Goal: Find contact information: Find contact information

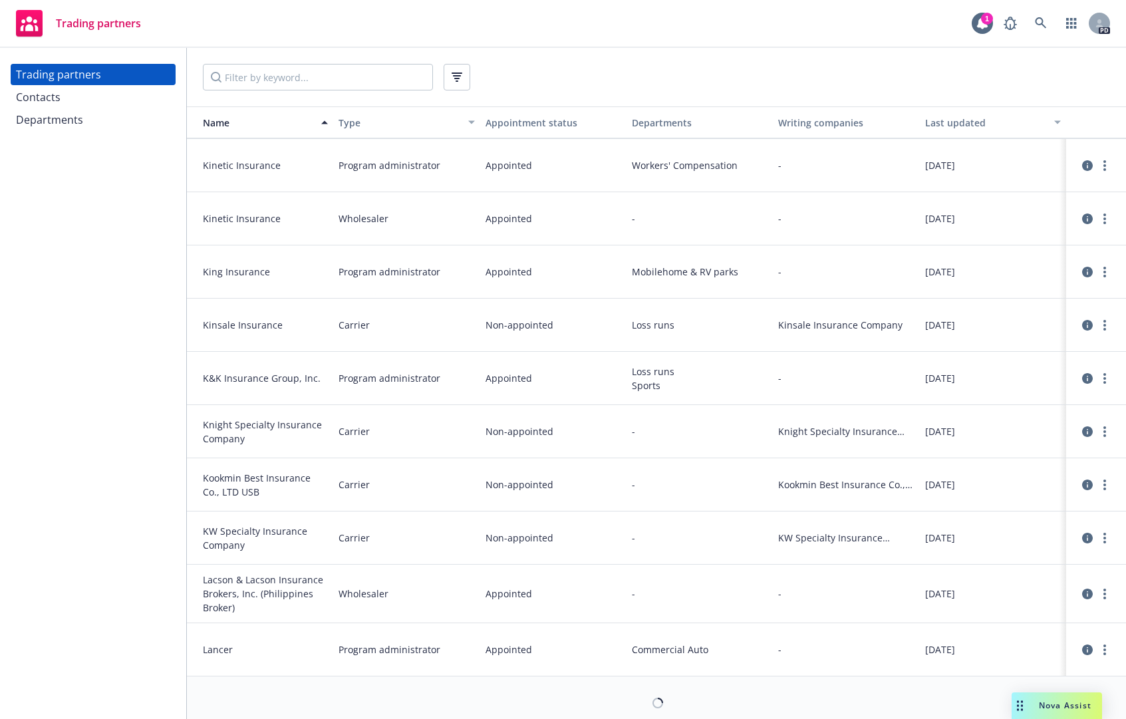
scroll to position [20771, 0]
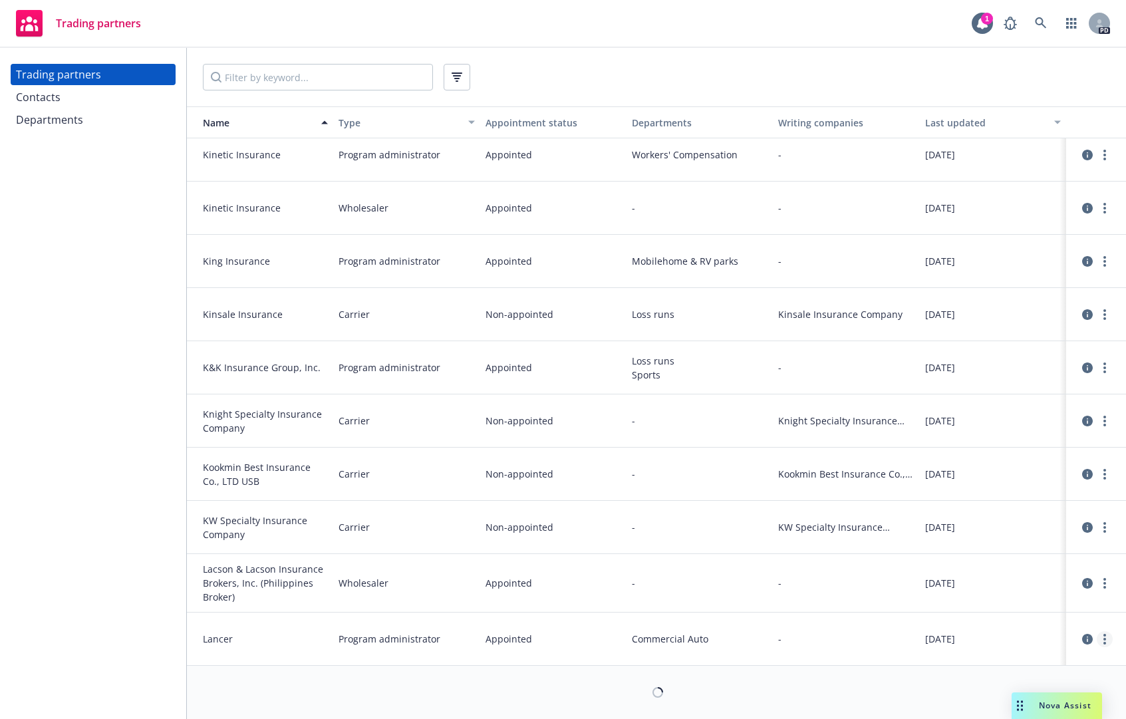
click at [1097, 637] on link "more" at bounding box center [1105, 639] width 16 height 16
click at [1104, 638] on icon "more" at bounding box center [1105, 639] width 3 height 11
click at [1030, 567] on link "View contacts" at bounding box center [1038, 568] width 148 height 27
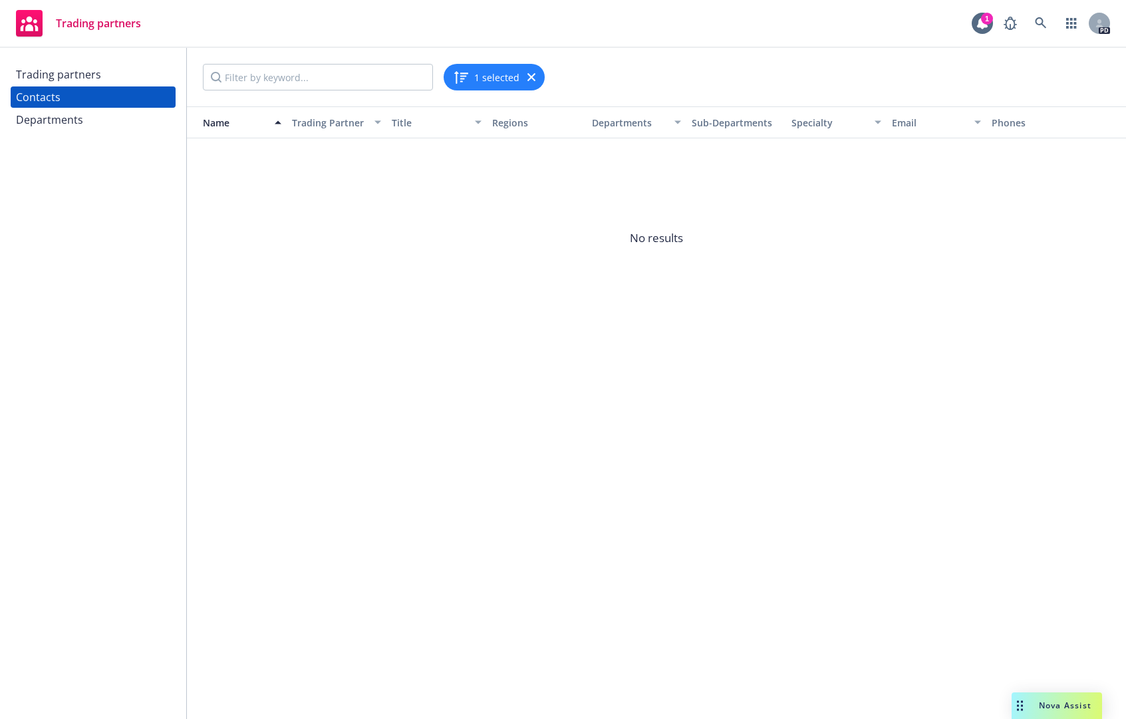
click at [35, 130] on div "Trading partners Contacts Departments" at bounding box center [93, 383] width 186 height 671
click at [40, 116] on div "Departments" at bounding box center [49, 119] width 67 height 21
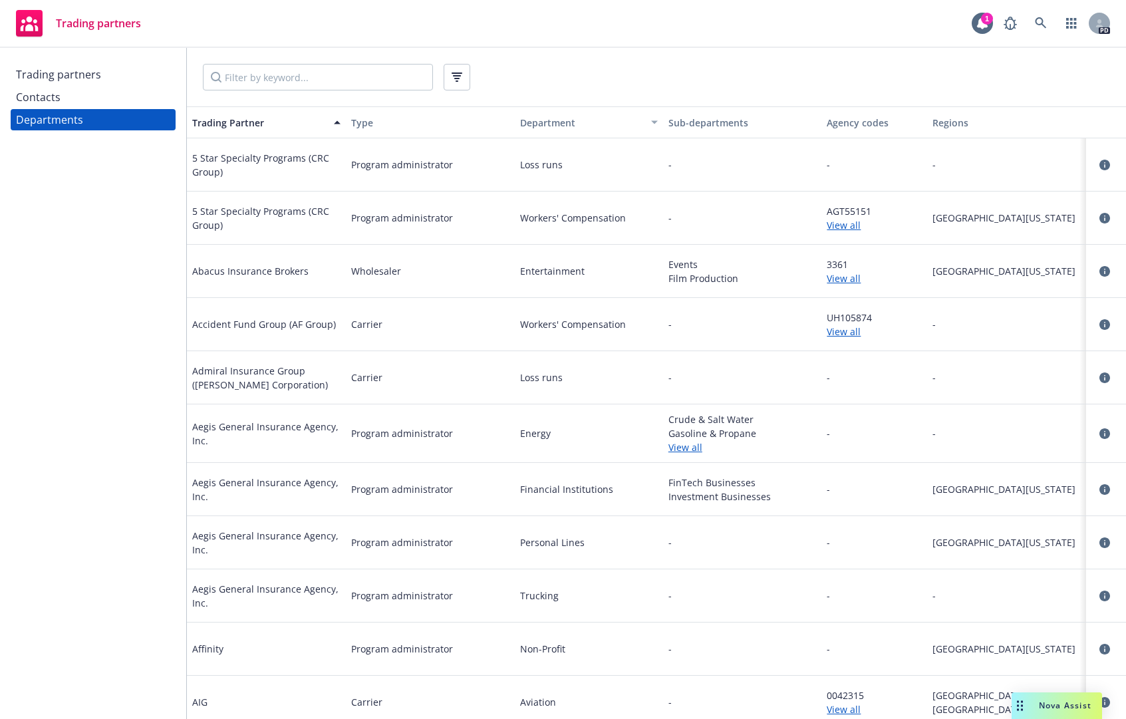
click at [106, 74] on div "Trading partners" at bounding box center [93, 74] width 154 height 21
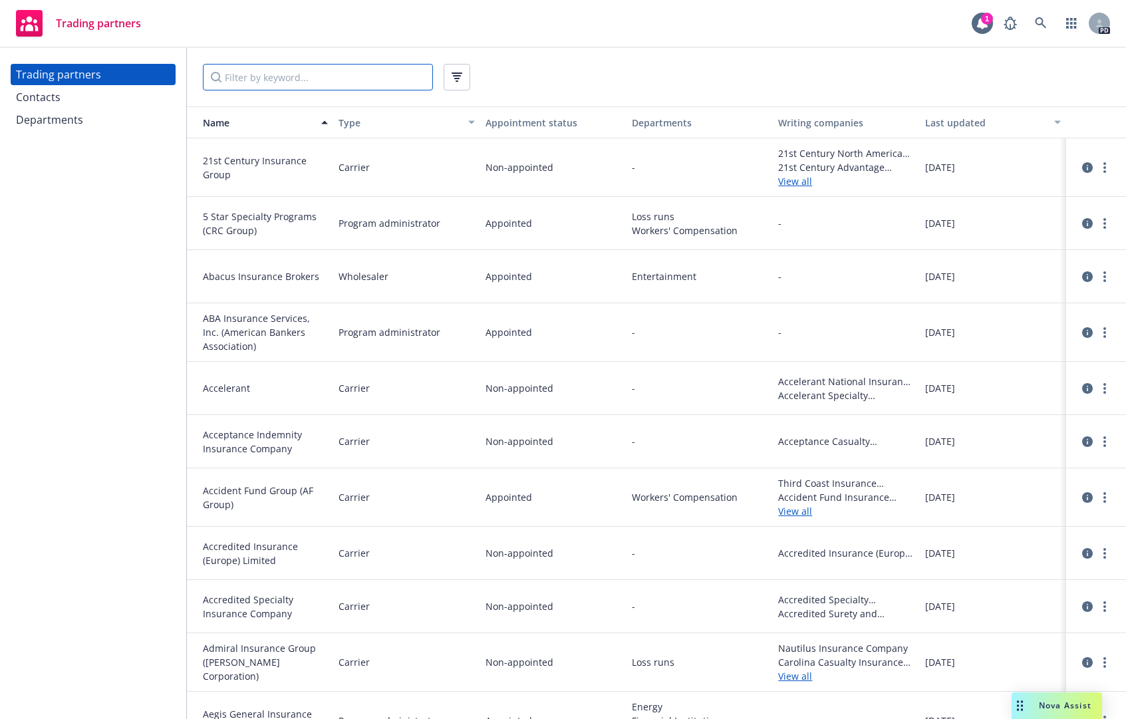
drag, startPoint x: 107, startPoint y: 74, endPoint x: 269, endPoint y: 80, distance: 162.4
click at [269, 80] on input "Filter by keyword..." at bounding box center [318, 77] width 230 height 27
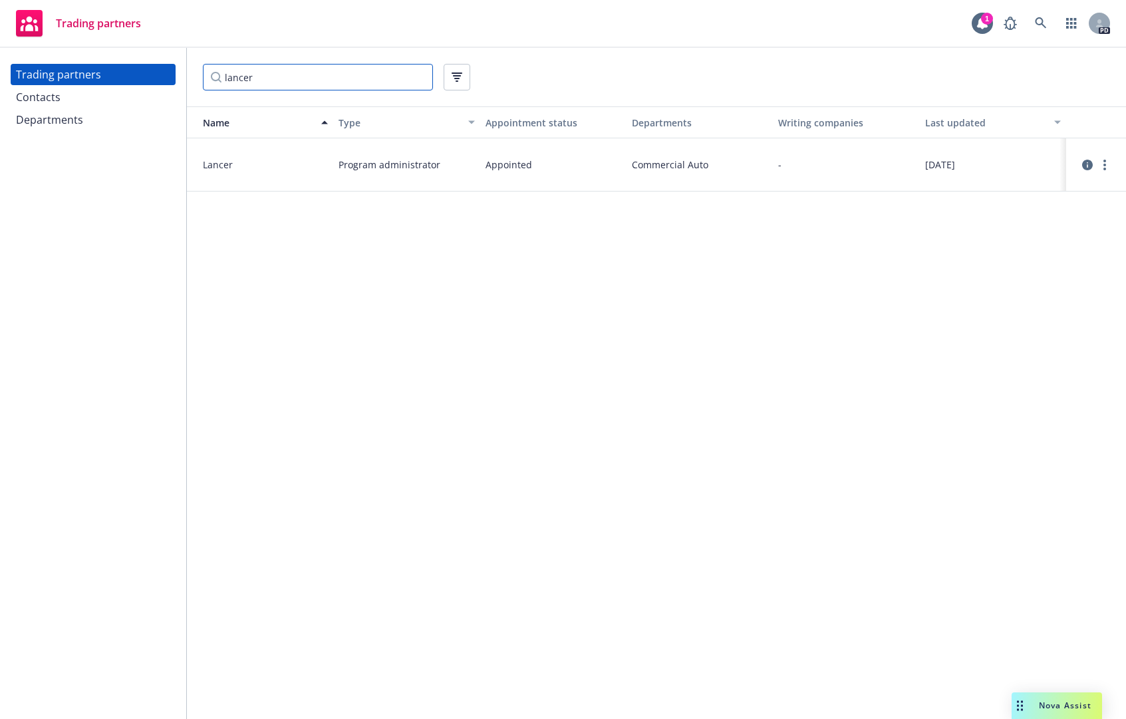
type input "lancer"
click at [1106, 167] on link "more" at bounding box center [1105, 165] width 16 height 16
click at [1054, 192] on link "View contacts" at bounding box center [1038, 192] width 148 height 27
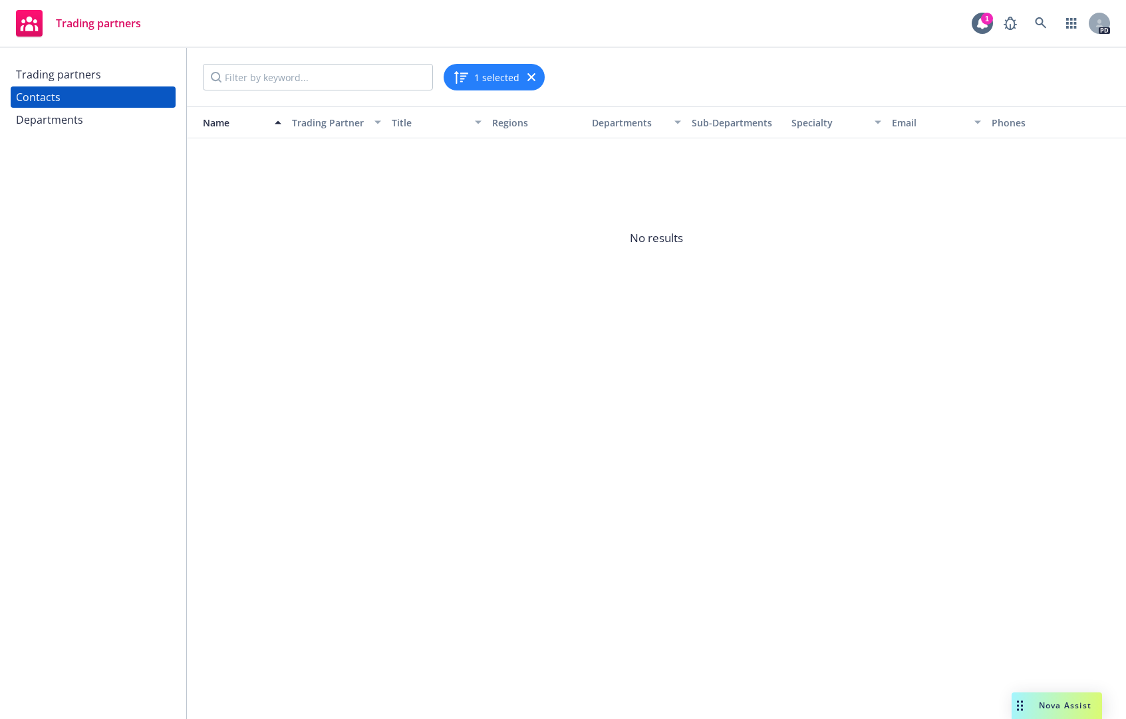
drag, startPoint x: 617, startPoint y: 294, endPoint x: 617, endPoint y: 287, distance: 6.7
click at [617, 294] on span "No results" at bounding box center [656, 238] width 939 height 200
click at [624, 373] on div "Name Trading Partner Title Regions Departments Sub-Departments Specialty Email …" at bounding box center [656, 412] width 939 height 613
click at [534, 273] on span "No results" at bounding box center [656, 238] width 939 height 200
